Goal: Task Accomplishment & Management: Manage account settings

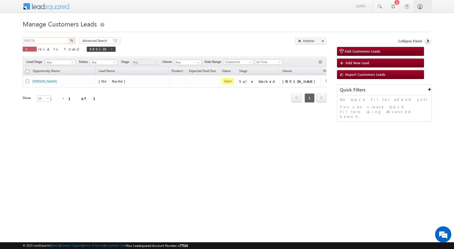
click at [43, 42] on input "989238" at bounding box center [46, 41] width 46 height 6
paste input "0031"
click at [66, 39] on input "980031" at bounding box center [46, 41] width 46 height 6
type input "980031"
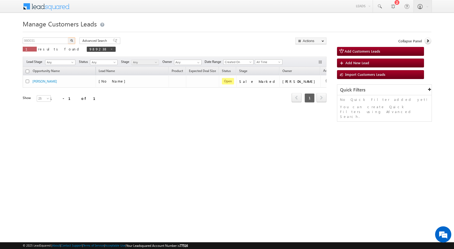
click at [71, 40] on img "button" at bounding box center [71, 40] width 3 height 3
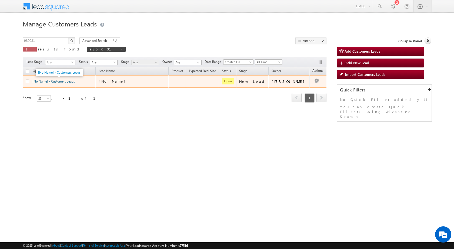
click at [55, 82] on link "[No Name] - Customers Leads" at bounding box center [53, 81] width 42 height 4
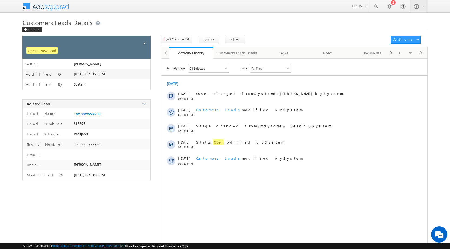
click at [141, 42] on div "Open - New Lead" at bounding box center [86, 47] width 128 height 23
click at [142, 45] on span at bounding box center [144, 44] width 6 height 6
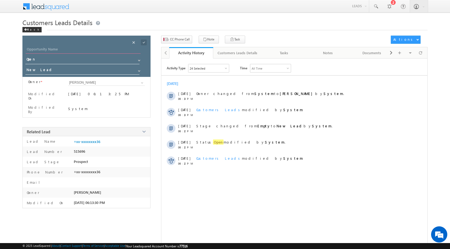
click at [120, 47] on input "Opportunity Name" at bounding box center [83, 50] width 115 height 8
paste input "Satwata Chaudhuri"
type input "Satwata Chaudhuri"
click at [145, 44] on span at bounding box center [144, 42] width 6 height 6
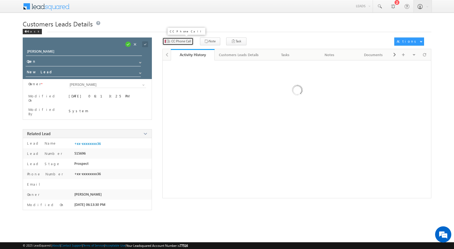
click at [183, 43] on span "CC Phone Call" at bounding box center [181, 41] width 20 height 5
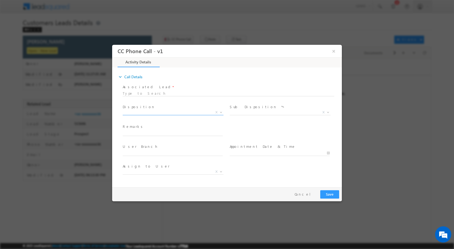
click at [223, 113] on span "X" at bounding box center [173, 112] width 101 height 5
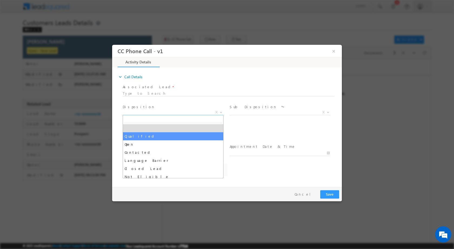
select select "Qualified"
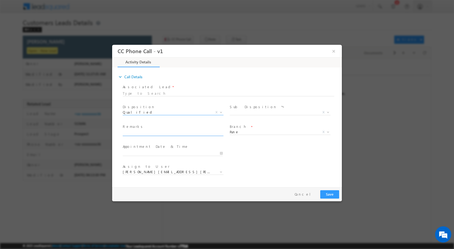
select select "amol.khopade@sgrlimited.in"
click at [326, 112] on span at bounding box center [327, 112] width 5 height 7
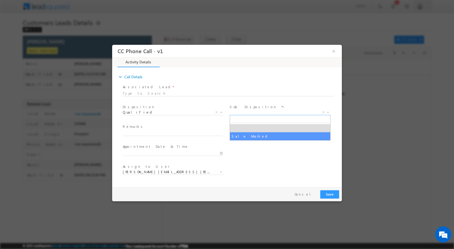
select select "Sale Marked"
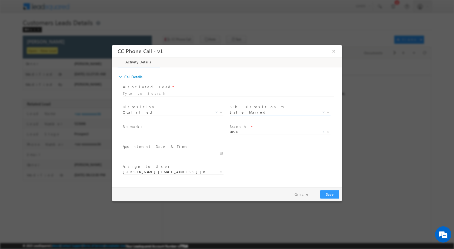
click at [225, 152] on div at bounding box center [175, 153] width 105 height 6
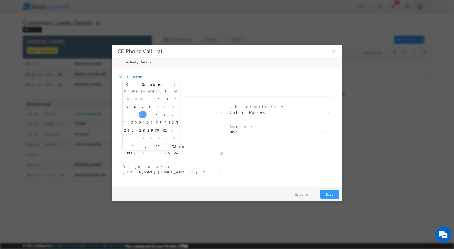
click at [223, 153] on input "10/14/2025 11:25 AM" at bounding box center [173, 152] width 100 height 5
type input "10/15/2025 11:25 AM"
type input "11"
click at [156, 145] on input "25" at bounding box center [157, 147] width 22 height 4
type input "00"
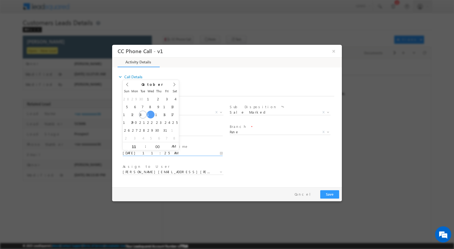
type input "10/15/2025 11:00 AM"
click at [319, 175] on div "Assign to User * amol.khopade@sgrlimited.in anant.giri@sgrlimited.in chaitali.a…" at bounding box center [232, 173] width 220 height 20
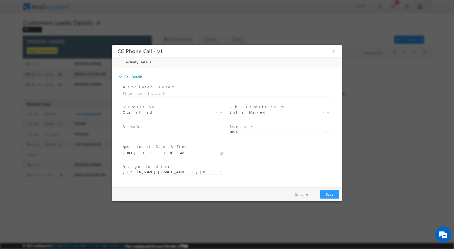
click at [327, 131] on b at bounding box center [327, 132] width 3 height 2
type input "Aura"
select select "Aurangabad"
select select "krushna.ingle@sgrlimited.in"
click at [227, 167] on div "Assign to User * krushna.ingle@sgrlimited.in mahendra.more@sgrlimited.in sharad…" at bounding box center [175, 170] width 105 height 12
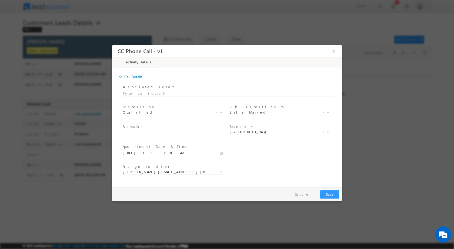
click at [177, 133] on input "text" at bounding box center [173, 132] width 100 height 5
paste input "14/10-Custmer name is Satwata Chaudhuri loan type is Construction loan amount i…"
type input "14/10-Custmer name is Satwata Chaudhuri loan type is Construction loan amount i…"
click at [330, 193] on button "Save" at bounding box center [329, 194] width 19 height 8
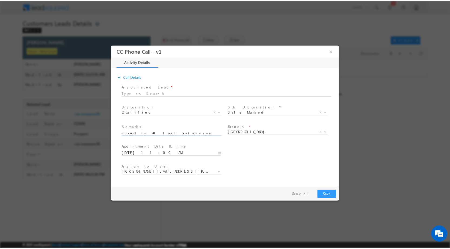
scroll to position [0, 0]
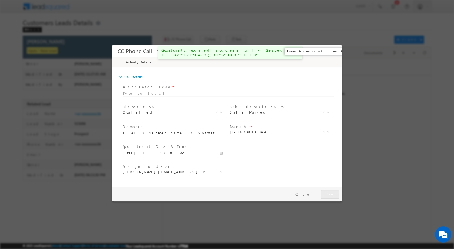
click at [335, 51] on button "×" at bounding box center [333, 51] width 9 height 10
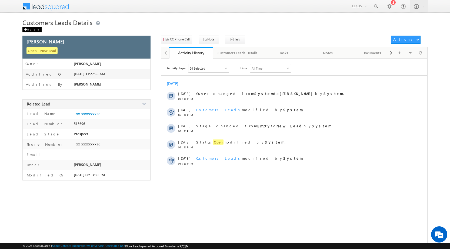
click at [30, 27] on div "Back" at bounding box center [31, 29] width 19 height 5
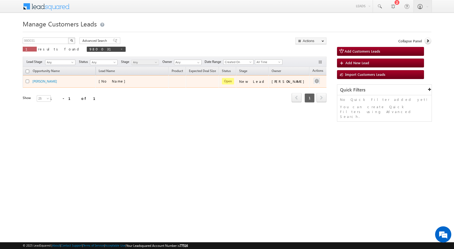
click at [315, 81] on div at bounding box center [316, 81] width 9 height 7
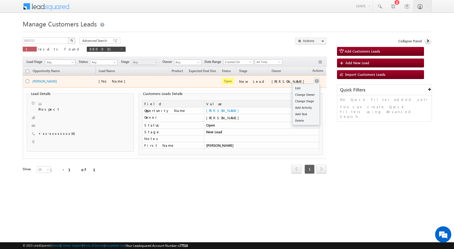
click at [314, 82] on button "button" at bounding box center [316, 81] width 5 height 5
click at [300, 86] on link "Edit" at bounding box center [305, 88] width 27 height 6
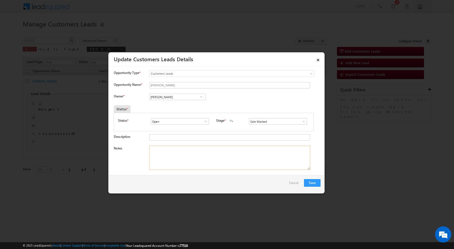
click at [181, 163] on textarea "Notes" at bounding box center [229, 158] width 161 height 24
paste textarea "14/10-Custmer name is Satwata Chaudhuri loan type is Construction loan amount i…"
type textarea "14/10-Custmer name is Satwata Chaudhuri loan type is Construction loan amount i…"
click at [313, 184] on button "Save" at bounding box center [312, 183] width 16 height 8
